Goal: Task Accomplishment & Management: Use online tool/utility

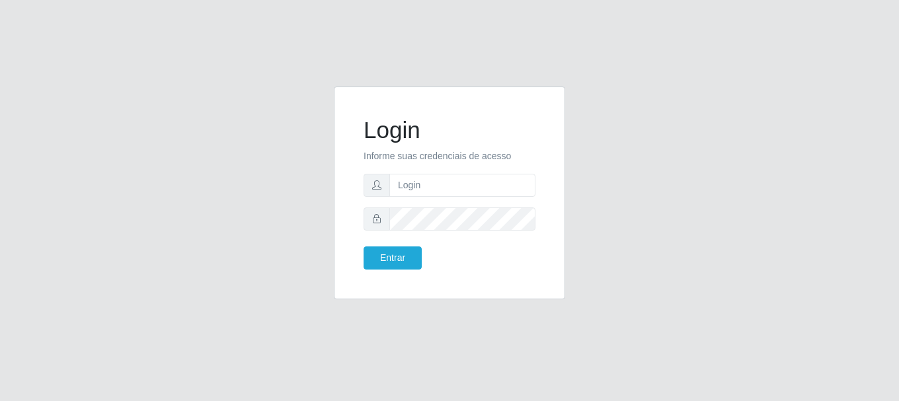
type input "[EMAIL_ADDRESS][DOMAIN_NAME]"
click at [410, 256] on button "Entrar" at bounding box center [393, 258] width 58 height 23
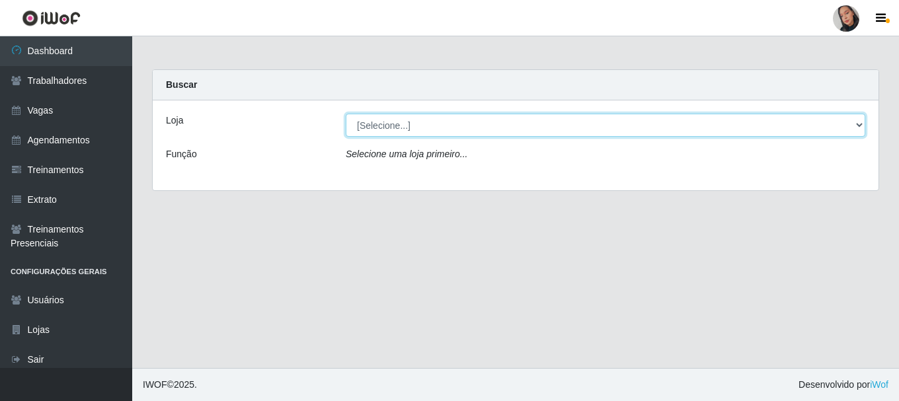
drag, startPoint x: 395, startPoint y: 124, endPoint x: 391, endPoint y: 136, distance: 13.2
click at [395, 124] on select "[Selecione...] Supermercado [GEOGRAPHIC_DATA]" at bounding box center [606, 125] width 520 height 23
select select "165"
click at [346, 114] on select "[Selecione...] Supermercado [GEOGRAPHIC_DATA]" at bounding box center [606, 125] width 520 height 23
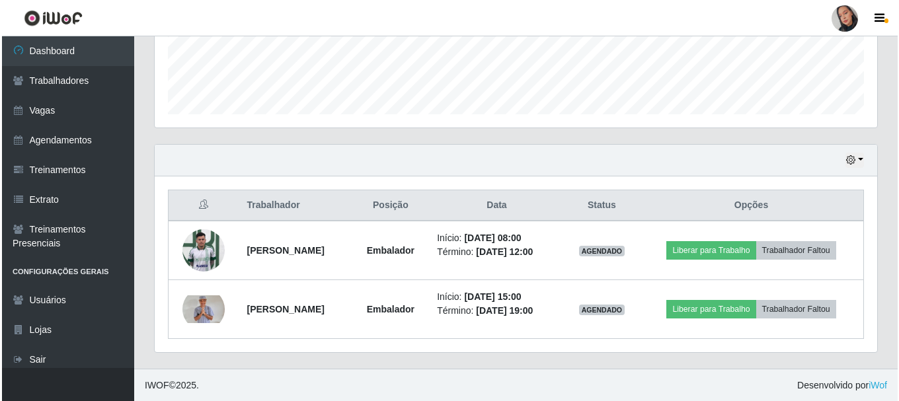
scroll to position [359, 0]
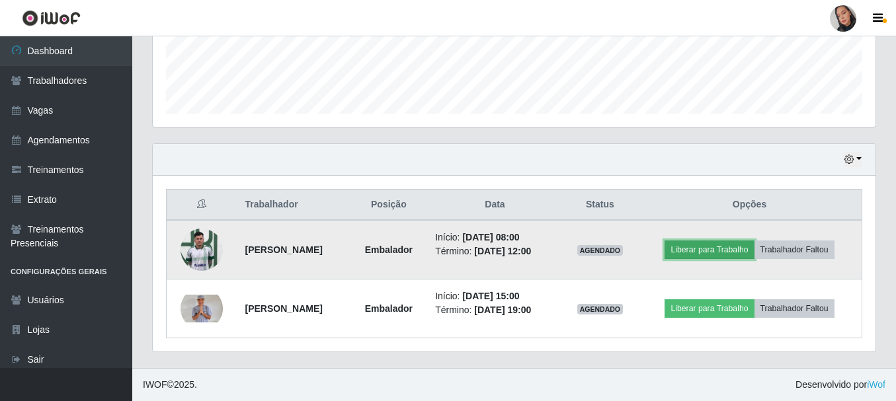
click at [720, 253] on button "Liberar para Trabalho" at bounding box center [709, 250] width 89 height 19
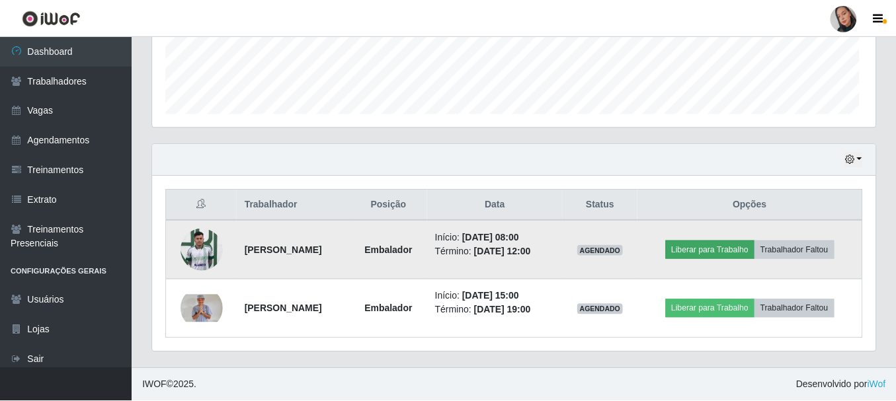
scroll to position [274, 716]
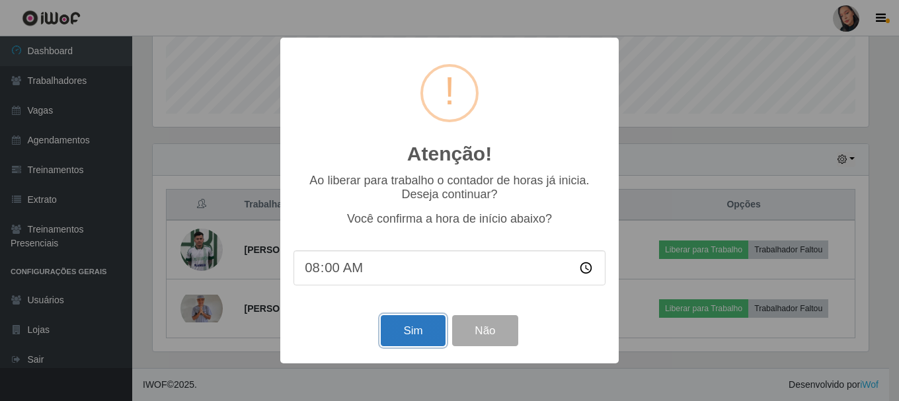
click at [401, 324] on button "Sim" at bounding box center [413, 330] width 64 height 31
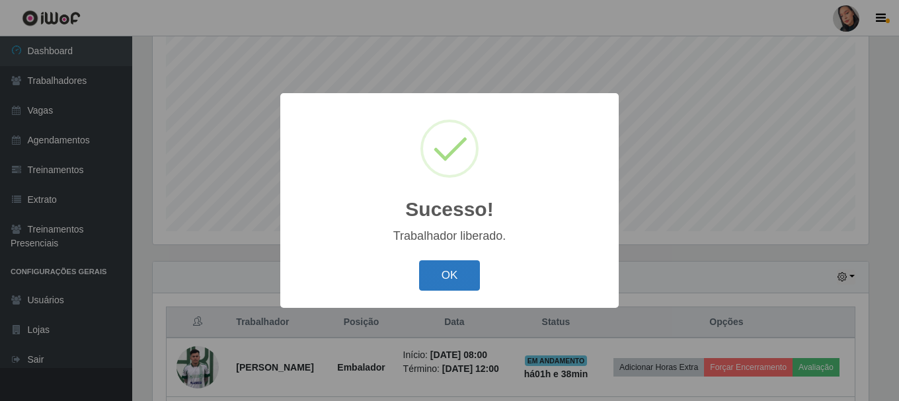
click at [439, 274] on button "OK" at bounding box center [450, 276] width 62 height 31
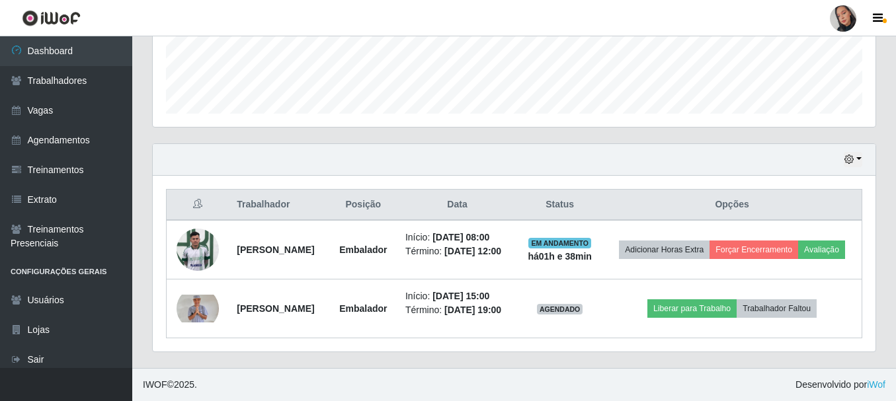
scroll to position [379, 0]
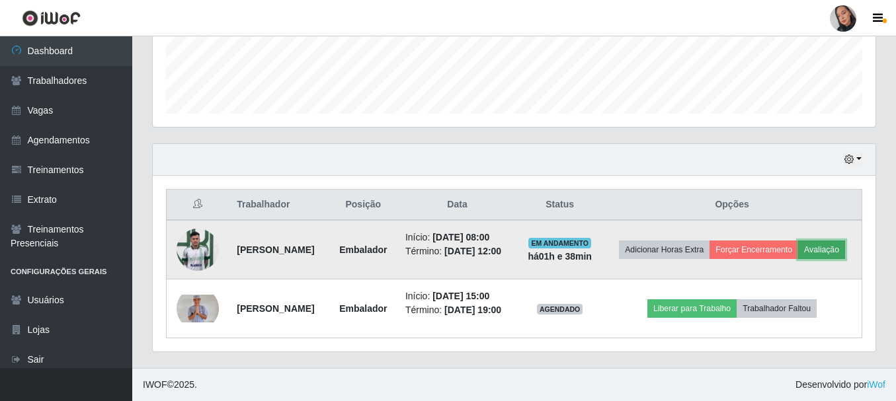
click at [798, 244] on button "Avaliação" at bounding box center [821, 250] width 47 height 19
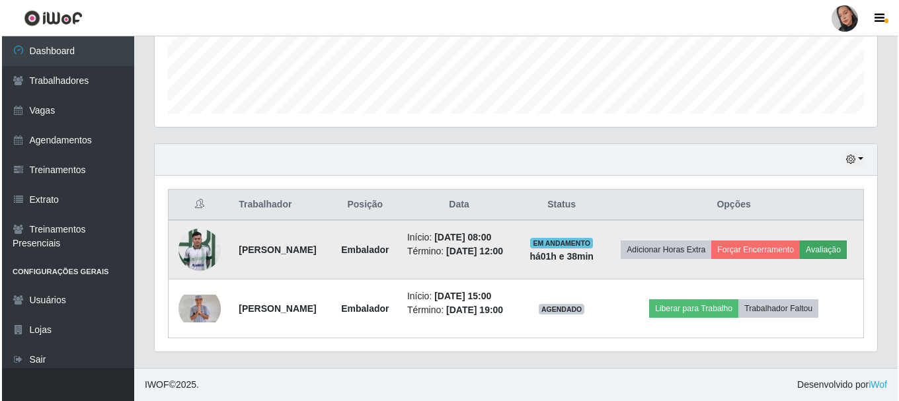
scroll to position [274, 716]
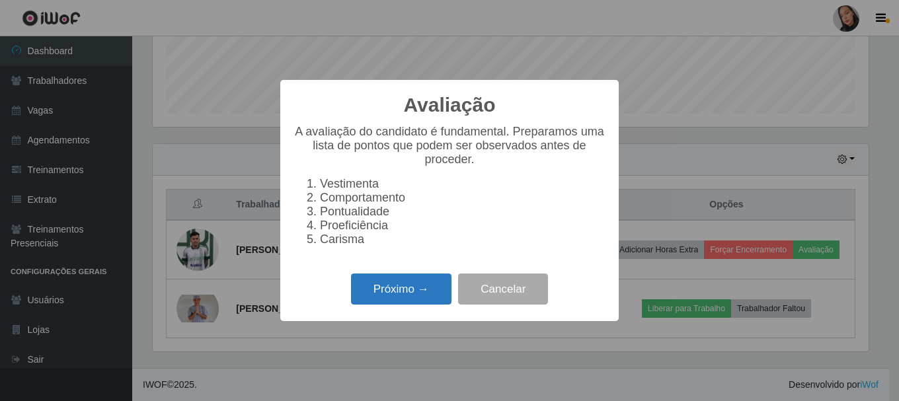
click at [427, 295] on button "Próximo →" at bounding box center [401, 289] width 101 height 31
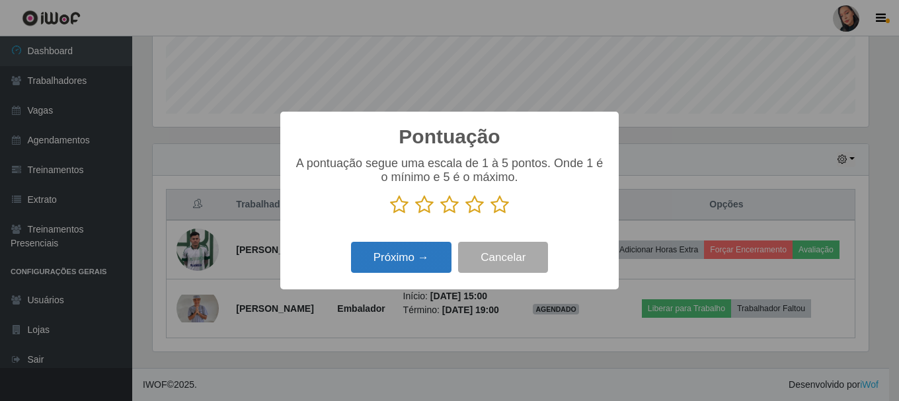
scroll to position [661043, 660601]
click at [499, 210] on icon at bounding box center [500, 205] width 19 height 20
click at [491, 215] on input "radio" at bounding box center [491, 215] width 0 height 0
click at [429, 247] on button "Próximo →" at bounding box center [401, 257] width 101 height 31
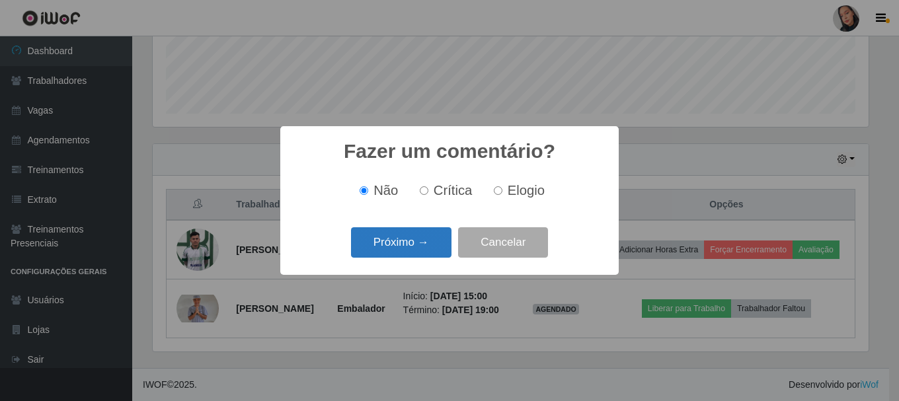
click at [418, 247] on button "Próximo →" at bounding box center [401, 242] width 101 height 31
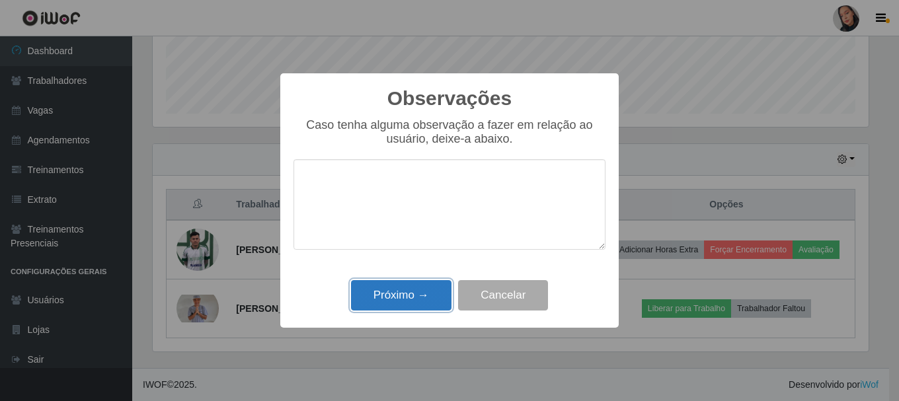
click at [400, 301] on button "Próximo →" at bounding box center [401, 295] width 101 height 31
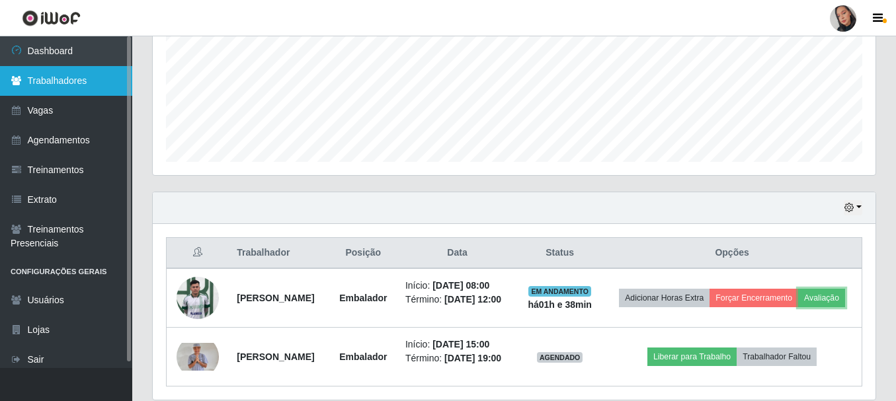
scroll to position [247, 0]
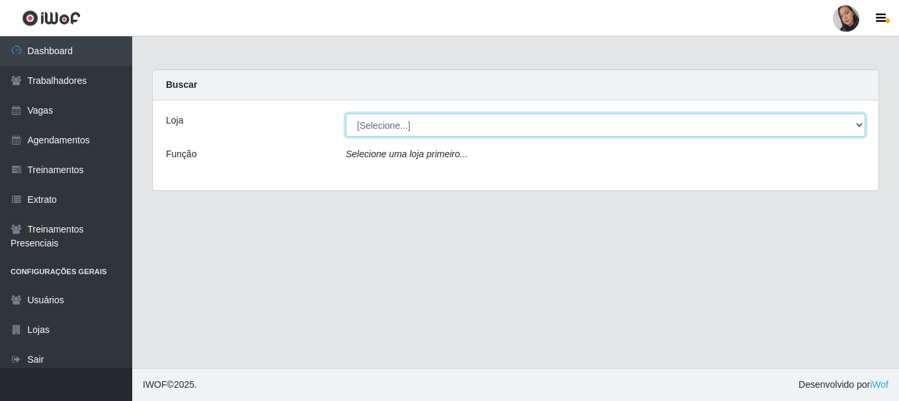
click at [520, 132] on select "[Selecione...] Supermercado [GEOGRAPHIC_DATA]" at bounding box center [606, 125] width 520 height 23
select select "165"
click at [346, 114] on select "[Selecione...] Supermercado [GEOGRAPHIC_DATA]" at bounding box center [606, 125] width 520 height 23
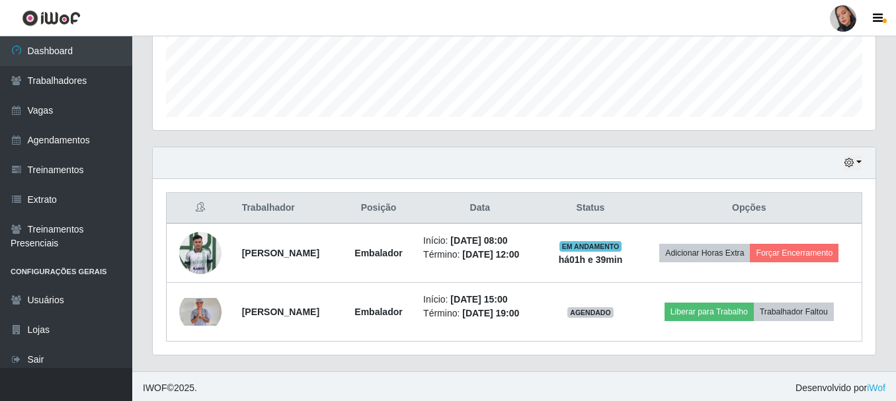
scroll to position [359, 0]
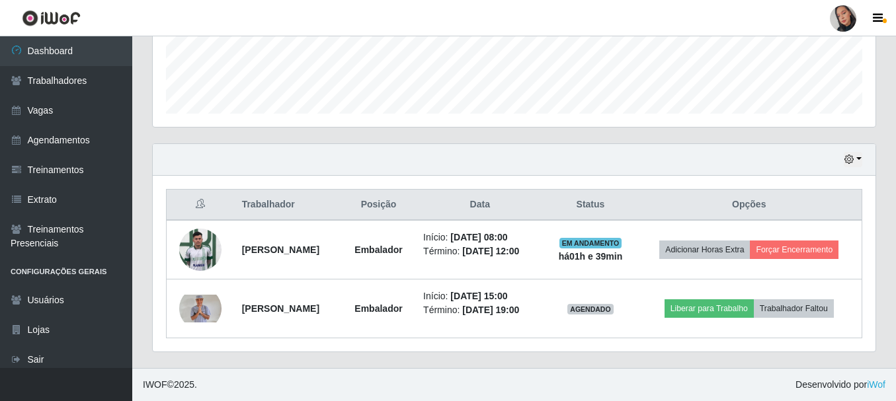
click at [843, 12] on div at bounding box center [843, 18] width 26 height 26
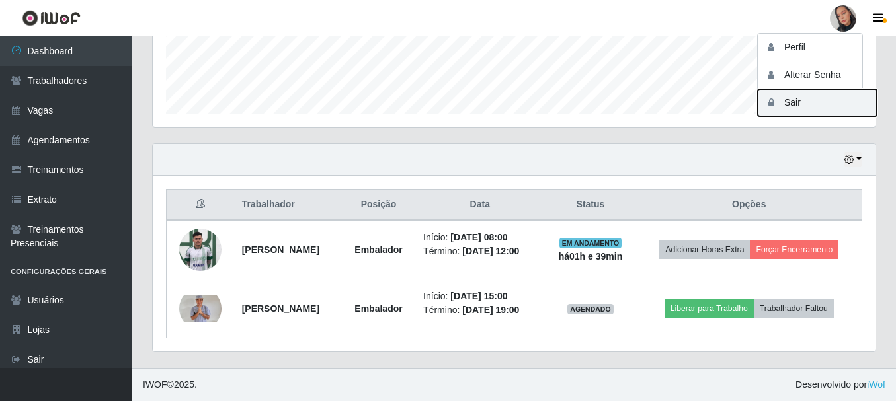
click at [818, 99] on button "Sair" at bounding box center [817, 102] width 119 height 27
